Goal: Task Accomplishment & Management: Manage account settings

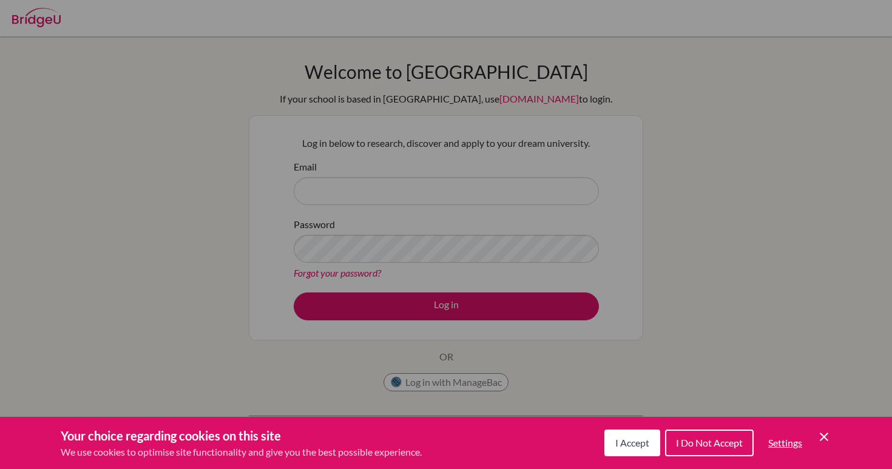
click at [646, 436] on button "I Accept" at bounding box center [632, 442] width 56 height 27
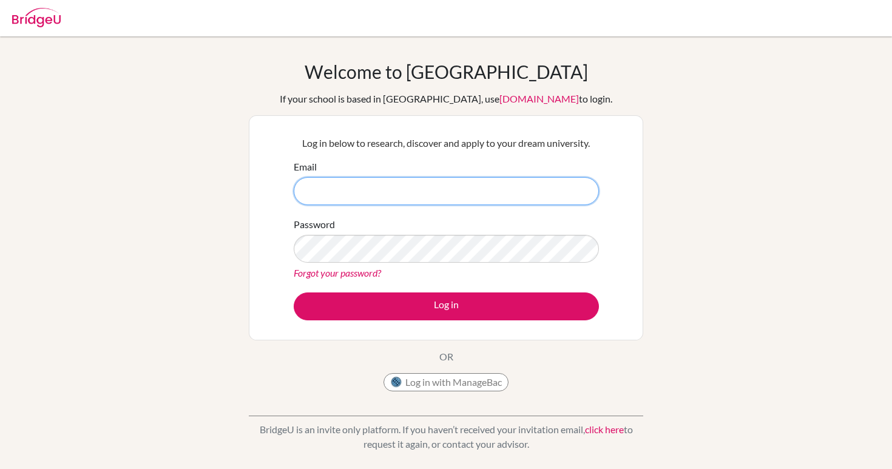
click at [375, 190] on input "Email" at bounding box center [446, 191] width 305 height 28
type input "[EMAIL_ADDRESS][DOMAIN_NAME]"
click at [418, 377] on button "Log in with ManageBac" at bounding box center [445, 382] width 125 height 18
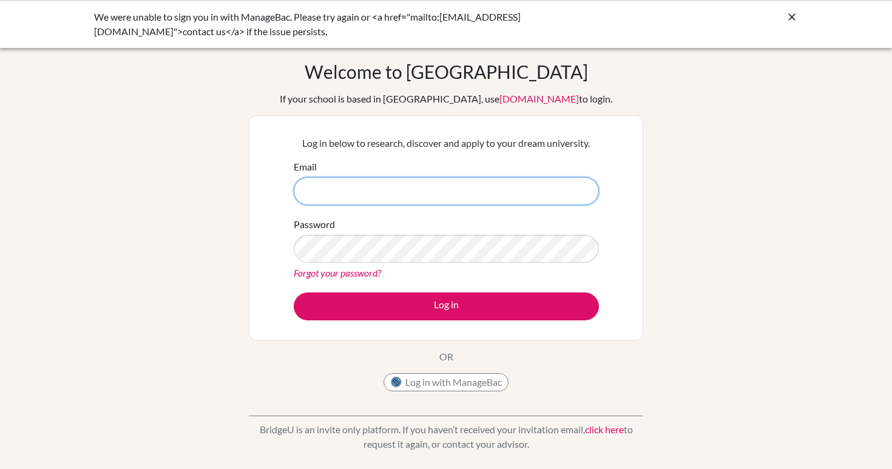
scroll to position [16, 0]
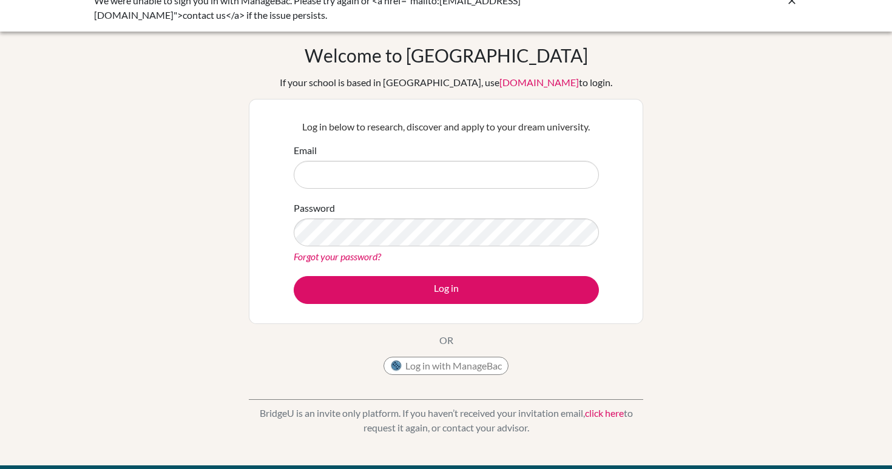
click at [406, 354] on div "Welcome to BridgeU If your school is based in China, use app.bridge-u.com.cn to…" at bounding box center [446, 212] width 394 height 337
click at [406, 368] on button "Log in with ManageBac" at bounding box center [445, 366] width 125 height 18
